Goal: Navigation & Orientation: Understand site structure

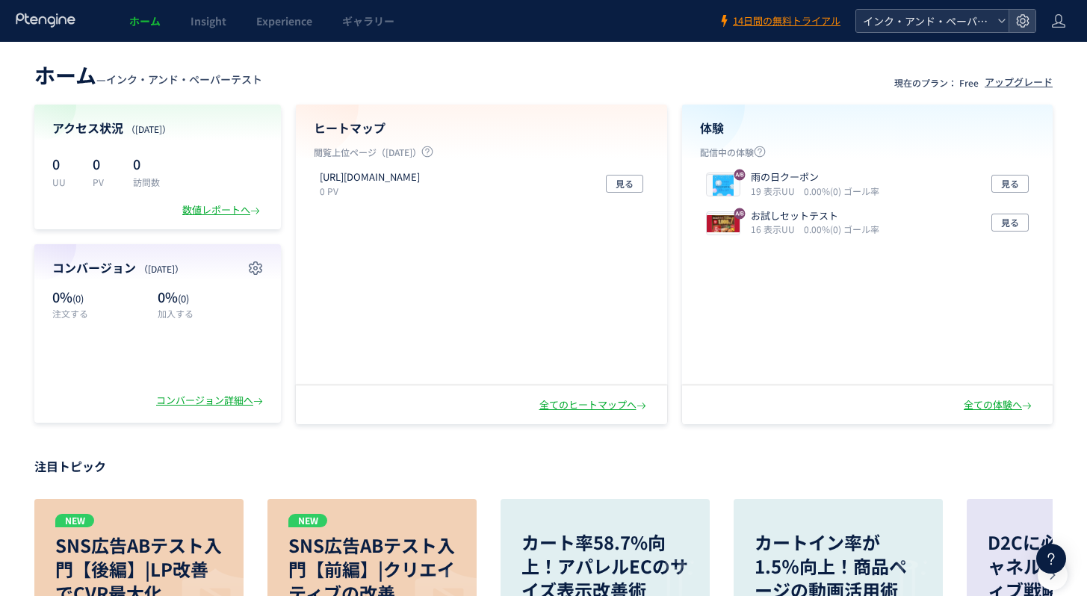
click at [961, 20] on span "インク・アンド・ペーパーテスト" at bounding box center [924, 21] width 133 height 22
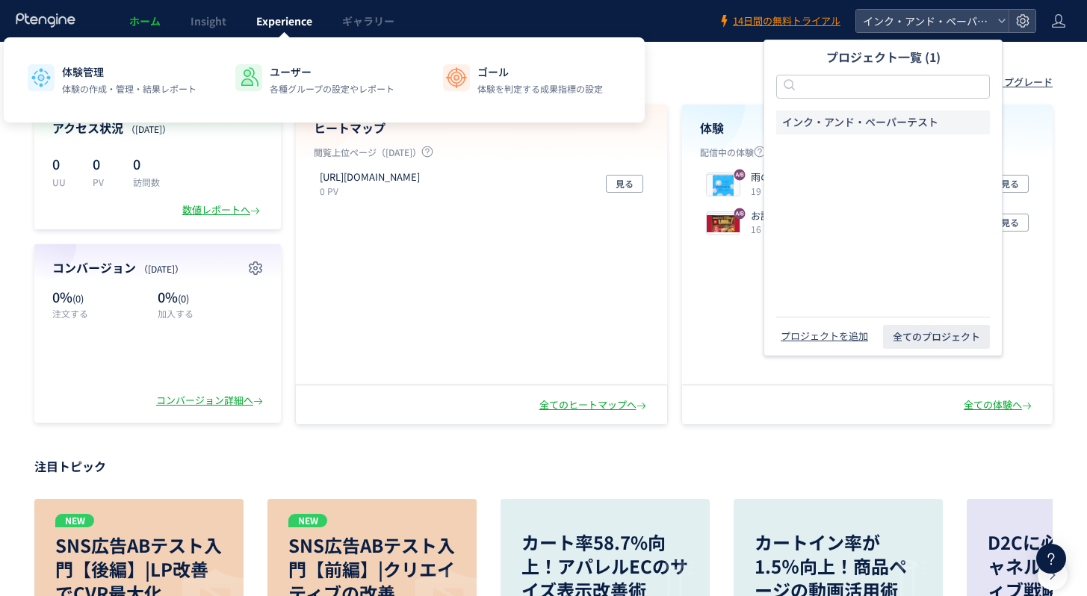
click at [288, 20] on span "Experience" at bounding box center [284, 20] width 56 height 15
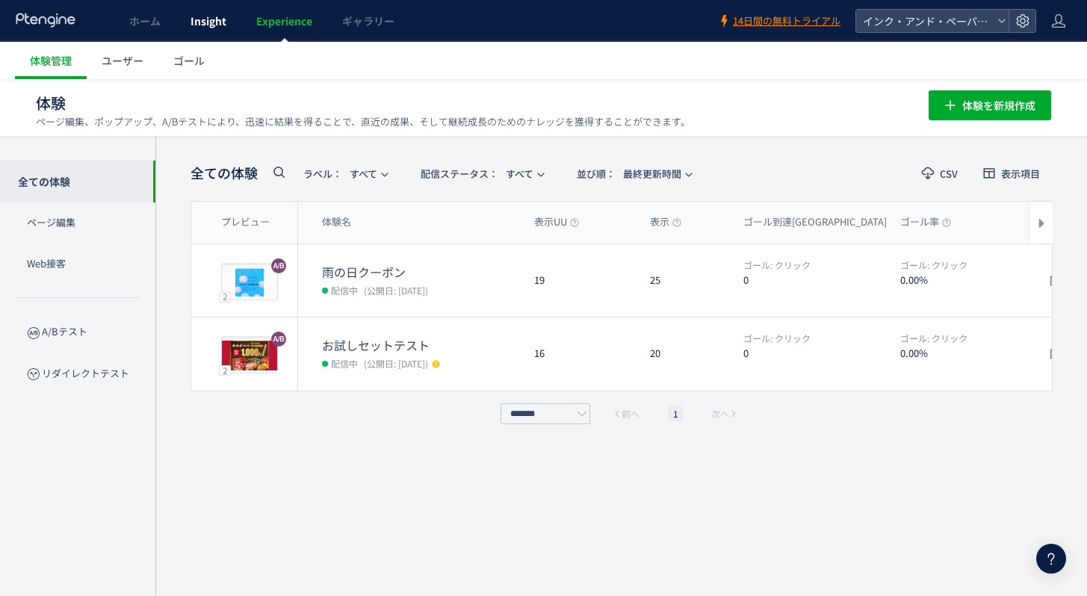
click at [222, 19] on span "Insight" at bounding box center [208, 20] width 36 height 15
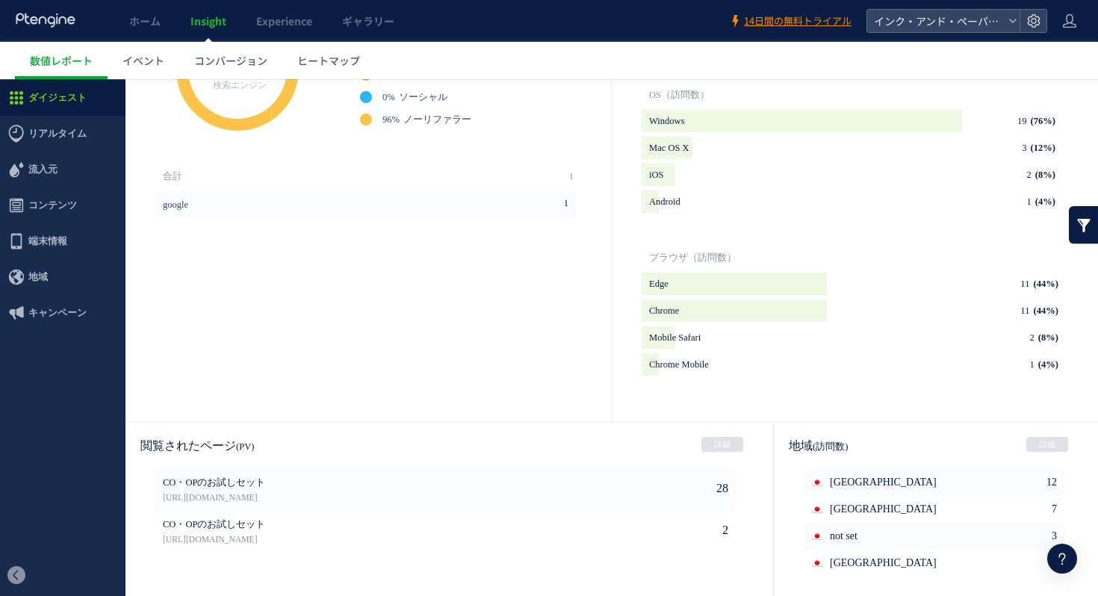
scroll to position [733, 0]
